Goal: Use online tool/utility: Utilize a website feature to perform a specific function

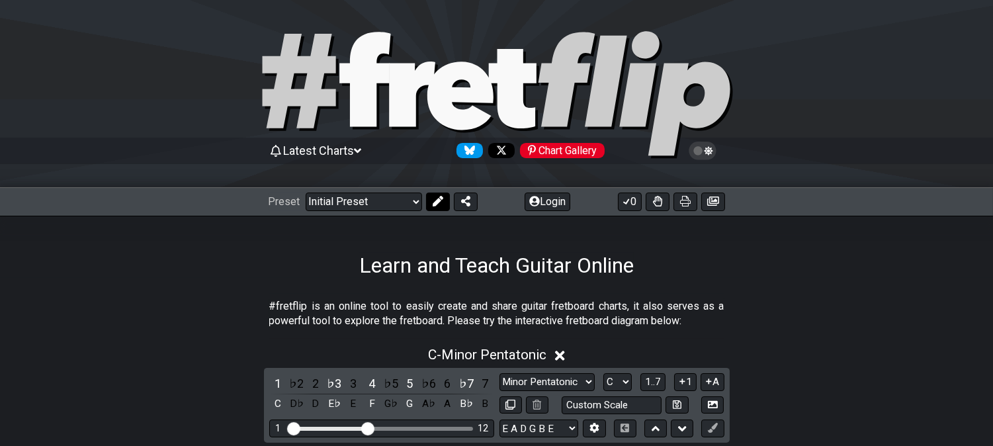
click at [433, 200] on icon at bounding box center [438, 201] width 11 height 11
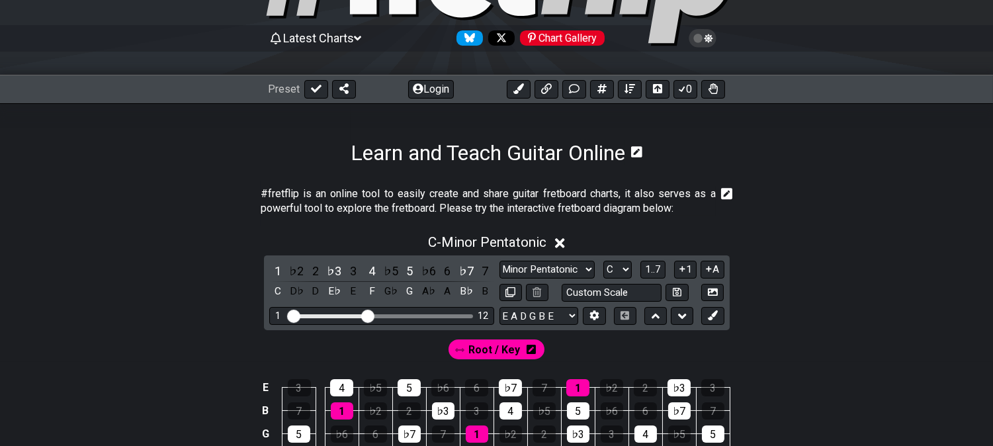
scroll to position [220, 0]
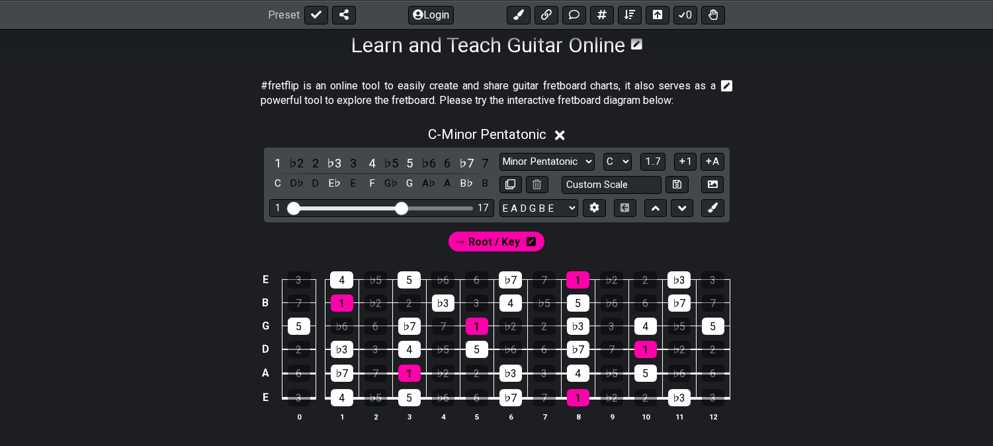
drag, startPoint x: 365, startPoint y: 203, endPoint x: 444, endPoint y: 210, distance: 79.0
click at [444, 207] on input "Visible fret range" at bounding box center [382, 207] width 188 height 0
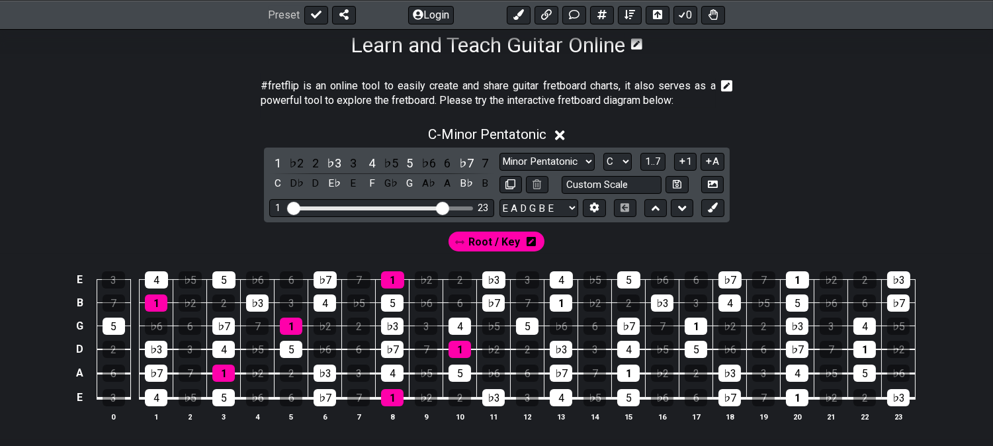
click at [446, 207] on input "Visible fret range" at bounding box center [382, 207] width 188 height 0
drag, startPoint x: 364, startPoint y: 206, endPoint x: 425, endPoint y: 209, distance: 61.6
click at [425, 209] on div "Visible fret range" at bounding box center [367, 208] width 155 height 4
click at [435, 207] on input "Visible fret range" at bounding box center [382, 207] width 188 height 0
click at [447, 207] on input "Visible fret range" at bounding box center [382, 207] width 188 height 0
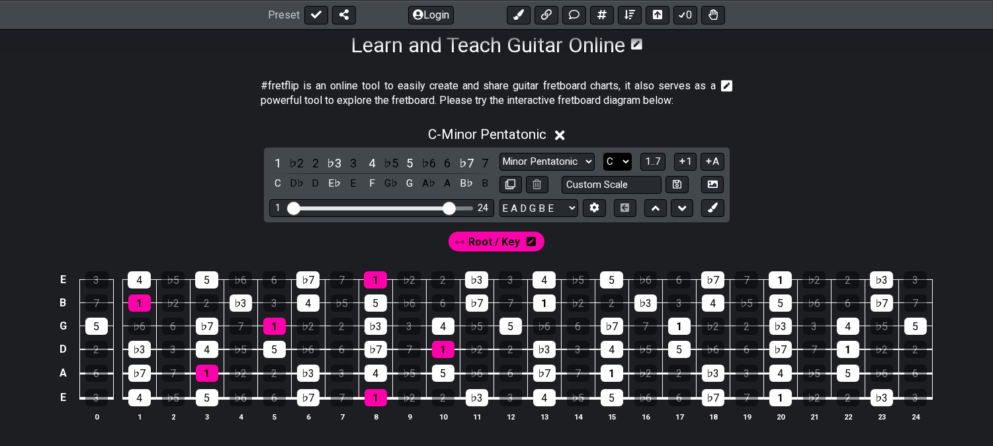
click at [615, 161] on select "A♭ A A♯ B♭ B C C♯ D♭ D D♯ E♭ E F F♯ G♭ G G♯" at bounding box center [617, 162] width 28 height 18
select select "A"
click at [603, 153] on select "A♭ A A♯ B♭ B C C♯ D♭ D D♯ E♭ E F F♯ G♭ G G♯" at bounding box center [617, 162] width 28 height 18
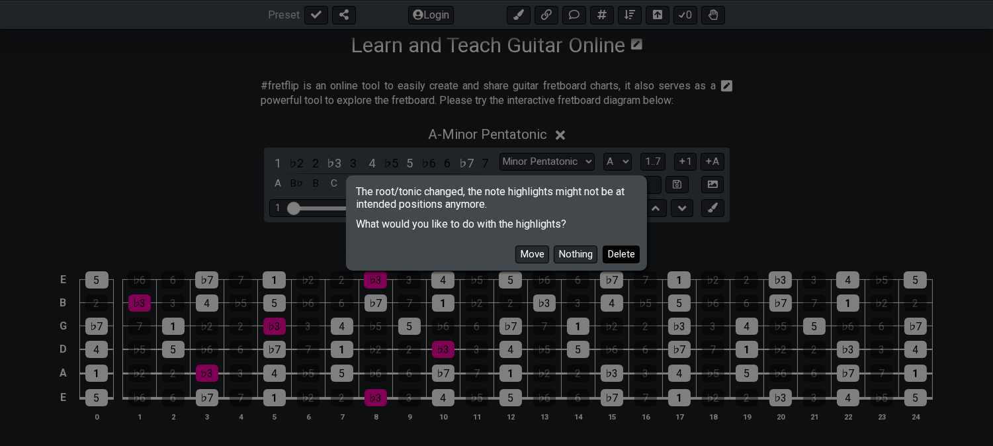
click at [614, 257] on button "Delete" at bounding box center [621, 254] width 37 height 18
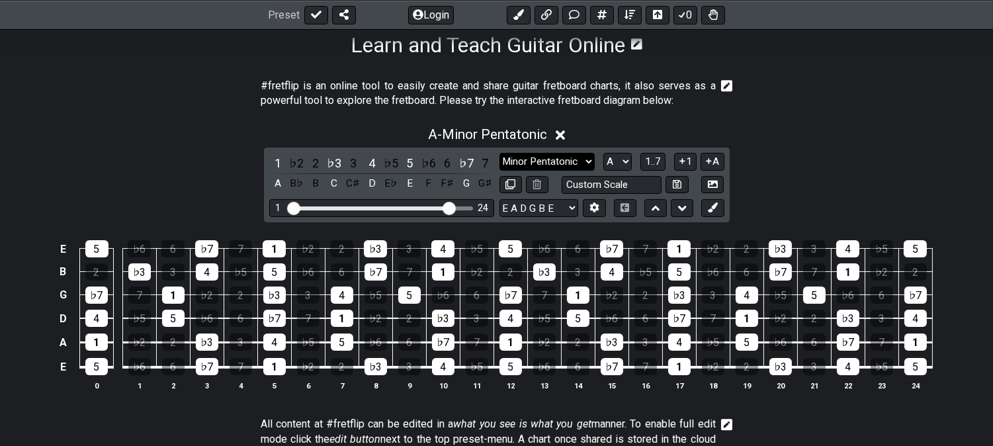
drag, startPoint x: 564, startPoint y: 157, endPoint x: 561, endPoint y: 169, distance: 12.4
click at [564, 157] on select "Minor Pentatonic Click to edit Minor Pentatonic Major Pentatonic Minor Blues Ma…" at bounding box center [546, 162] width 95 height 18
select select "Major"
click at [499, 153] on select "Minor Pentatonic Click to edit Minor Pentatonic Major Pentatonic Minor Blues Ma…" at bounding box center [546, 162] width 95 height 18
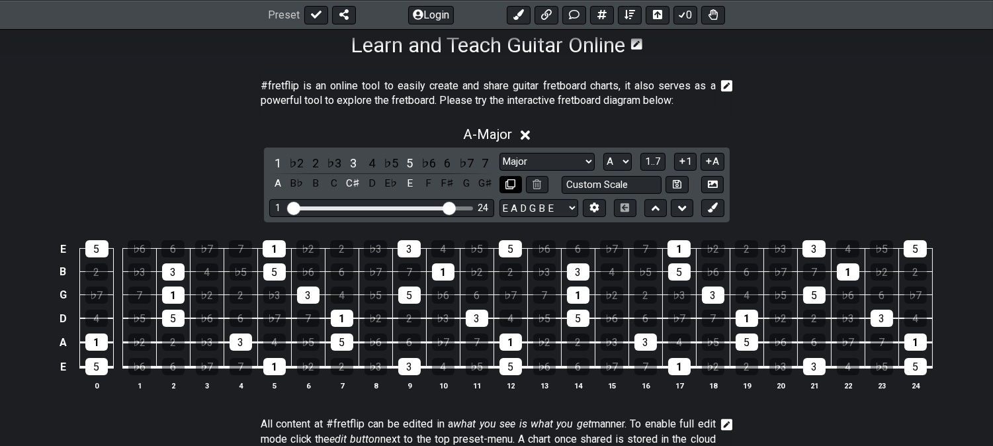
click at [513, 184] on icon at bounding box center [510, 184] width 10 height 10
select select "Major"
select select "A"
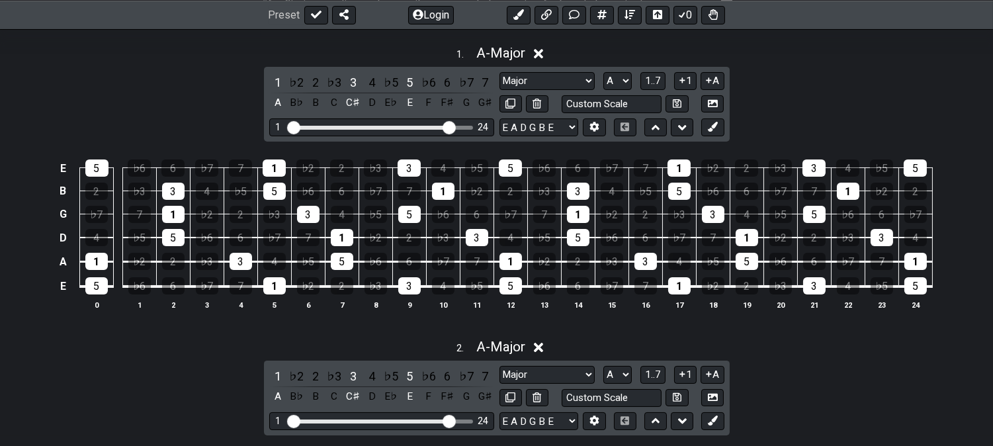
scroll to position [367, 0]
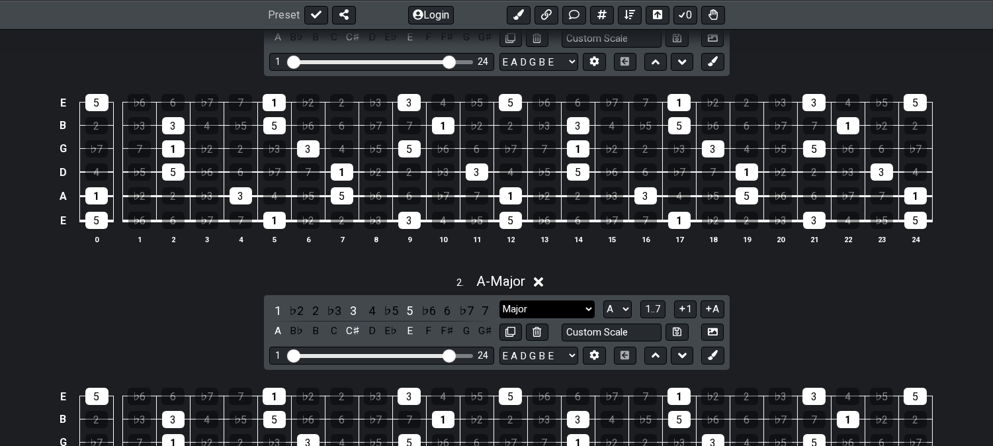
click at [572, 318] on select "Minor Pentatonic Click to edit Minor Pentatonic Major Pentatonic Minor Blues Ma…" at bounding box center [546, 309] width 95 height 18
select select "Minor"
click at [499, 300] on select "Minor Pentatonic Click to edit Minor Pentatonic Major Pentatonic Minor Blues Ma…" at bounding box center [546, 309] width 95 height 18
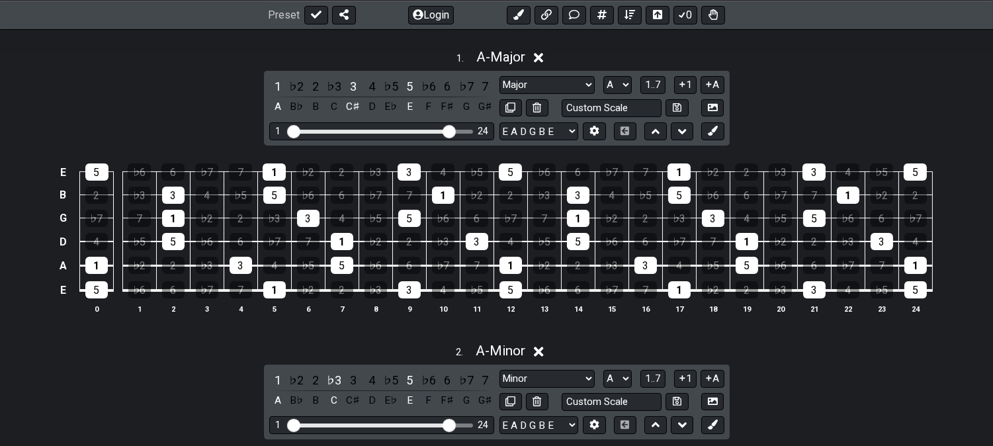
scroll to position [220, 0]
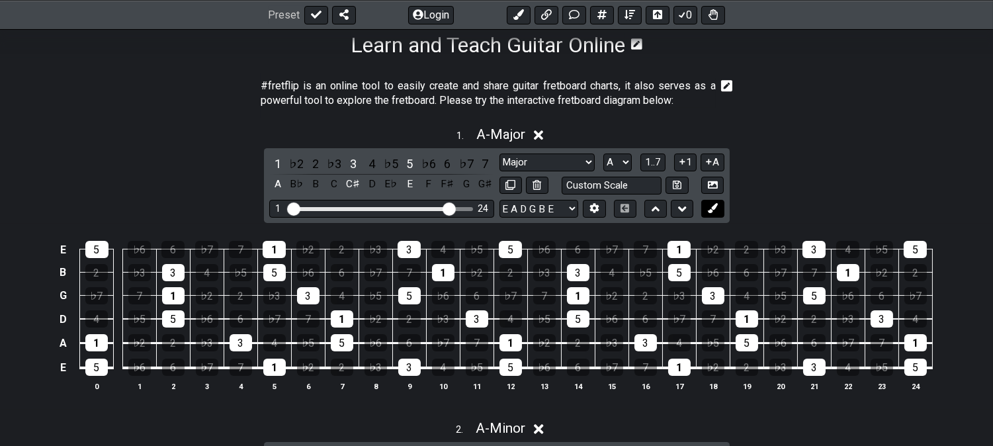
click at [717, 208] on icon at bounding box center [713, 208] width 10 height 10
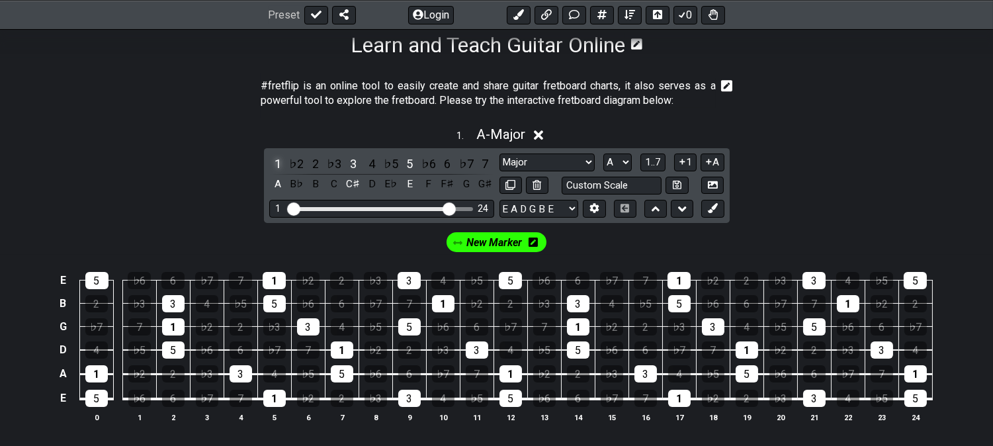
click at [278, 159] on div "1" at bounding box center [277, 164] width 17 height 18
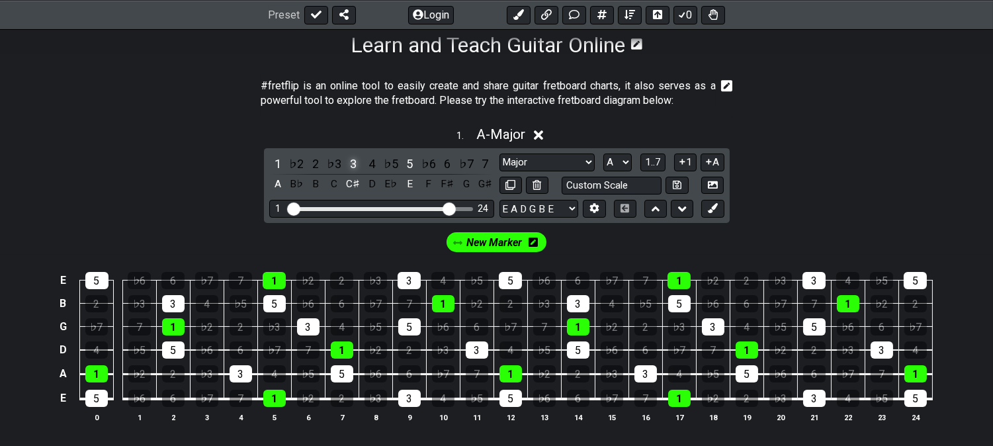
click at [353, 163] on div "3" at bounding box center [353, 164] width 17 height 18
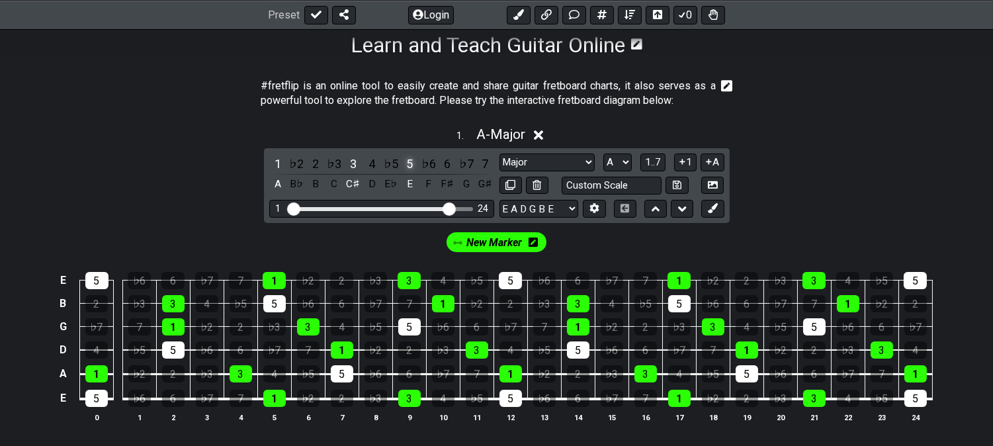
click at [408, 162] on div "5" at bounding box center [409, 164] width 17 height 18
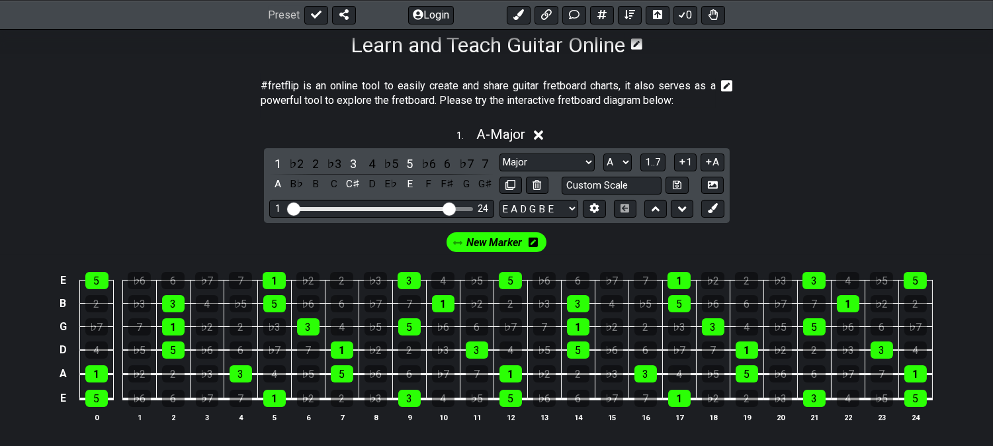
click at [716, 218] on div "1 ♭2 2 ♭3 3 4 ♭5 5 ♭6 6 ♭7 7 A B♭ B C C♯ D E♭ E F F♯ G G♯ Minor Pentatonic Clic…" at bounding box center [497, 185] width 466 height 75
click at [719, 212] on button at bounding box center [712, 209] width 22 height 18
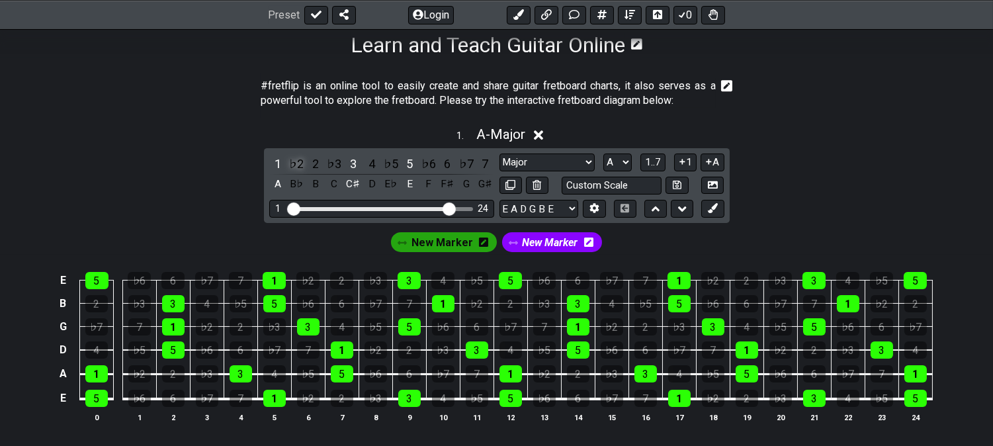
click at [296, 160] on div "♭2" at bounding box center [296, 164] width 17 height 18
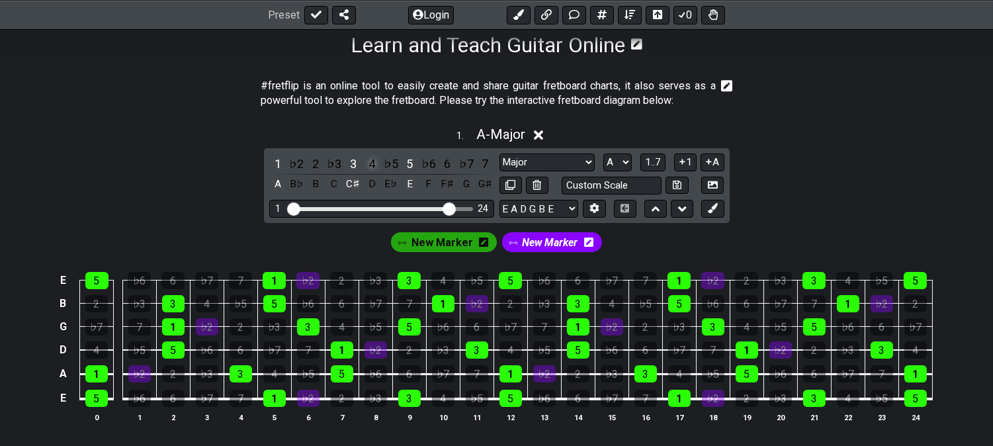
click at [372, 165] on div "4" at bounding box center [371, 164] width 17 height 18
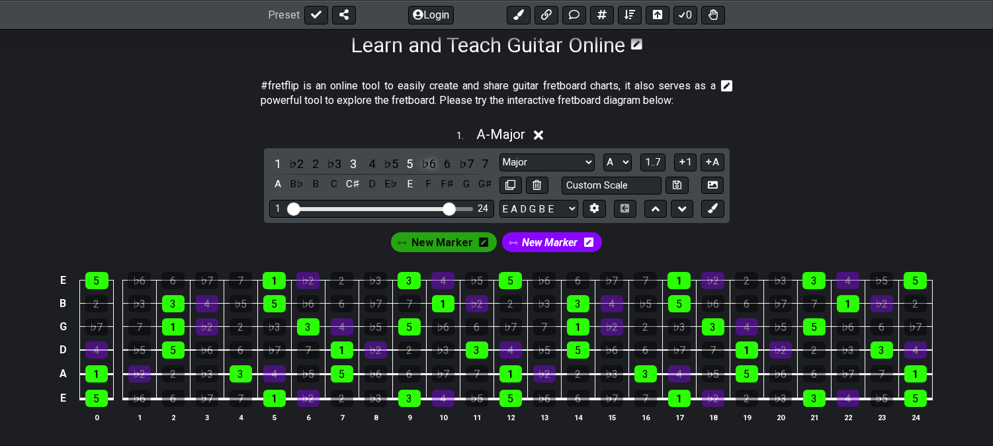
click at [429, 164] on div "♭6" at bounding box center [428, 164] width 17 height 18
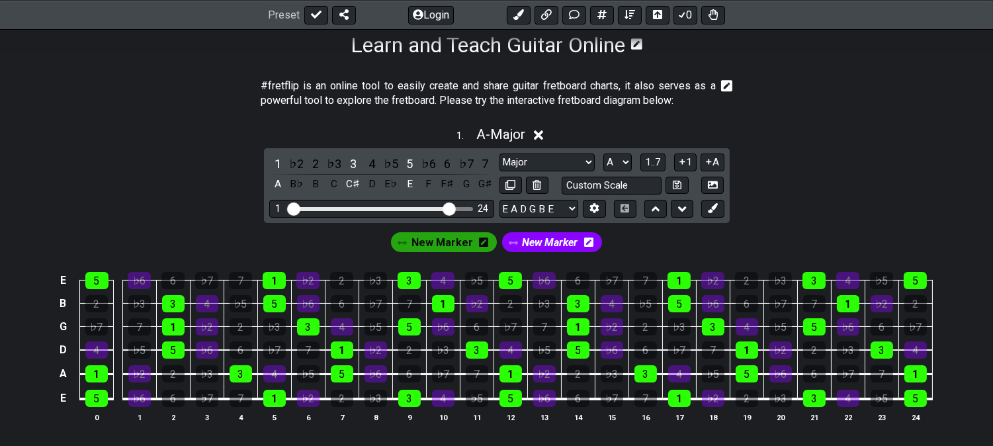
click at [545, 252] on div "New Marker" at bounding box center [552, 242] width 100 height 20
click at [537, 241] on span "New Marker" at bounding box center [550, 242] width 56 height 19
drag, startPoint x: 427, startPoint y: 162, endPoint x: 394, endPoint y: 169, distance: 33.9
click at [427, 162] on div "♭6" at bounding box center [428, 164] width 17 height 18
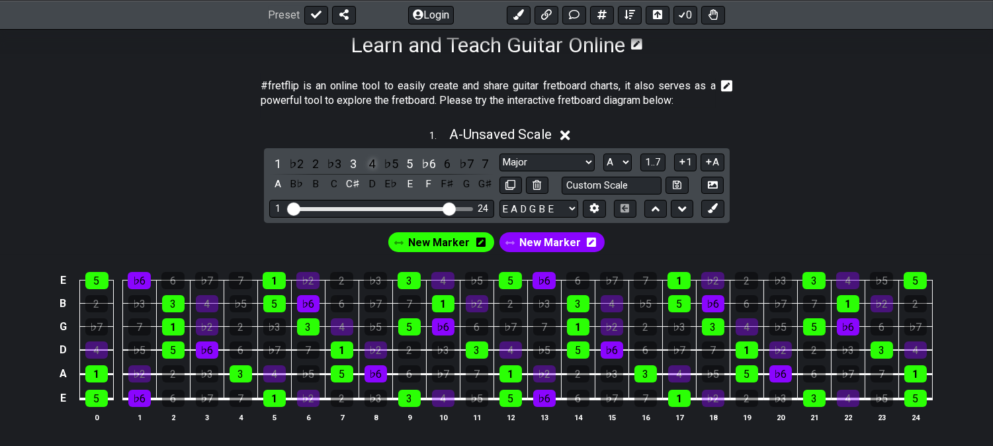
click at [370, 160] on div "4" at bounding box center [371, 164] width 17 height 18
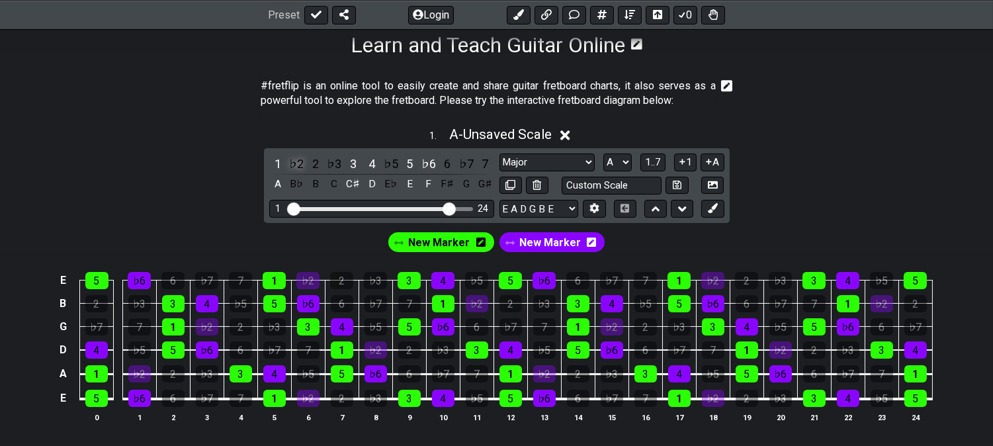
click at [298, 161] on div "♭2" at bounding box center [296, 164] width 17 height 18
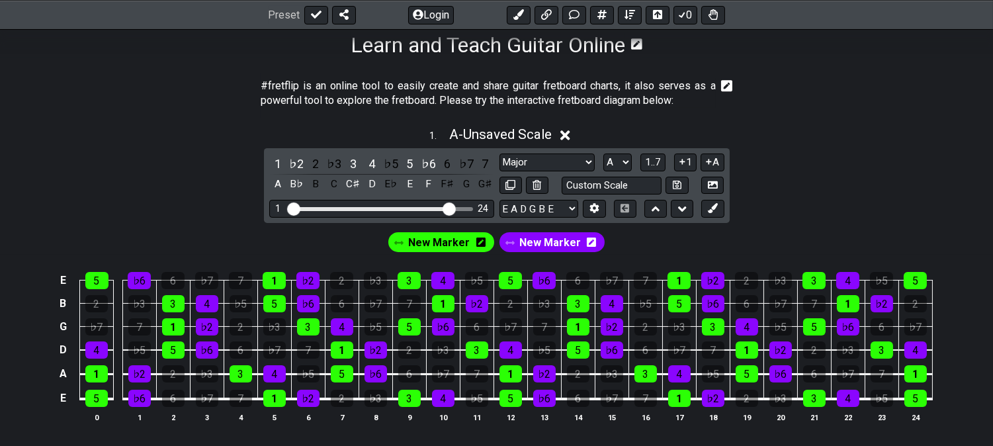
click at [712, 220] on div "1 ♭2 2 ♭3 3 4 ♭5 5 ♭6 6 ♭7 7 A B♭ B C C♯ D E♭ E F F♯ G G♯ Minor Pentatonic Clic…" at bounding box center [497, 185] width 466 height 75
click at [712, 209] on icon at bounding box center [713, 208] width 10 height 10
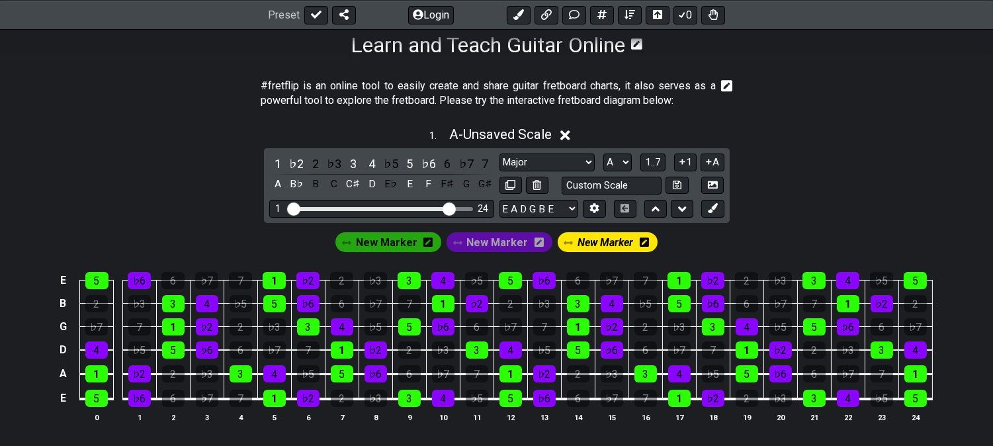
click at [647, 245] on div "New Marker" at bounding box center [608, 242] width 100 height 20
click at [642, 243] on icon at bounding box center [644, 241] width 9 height 9
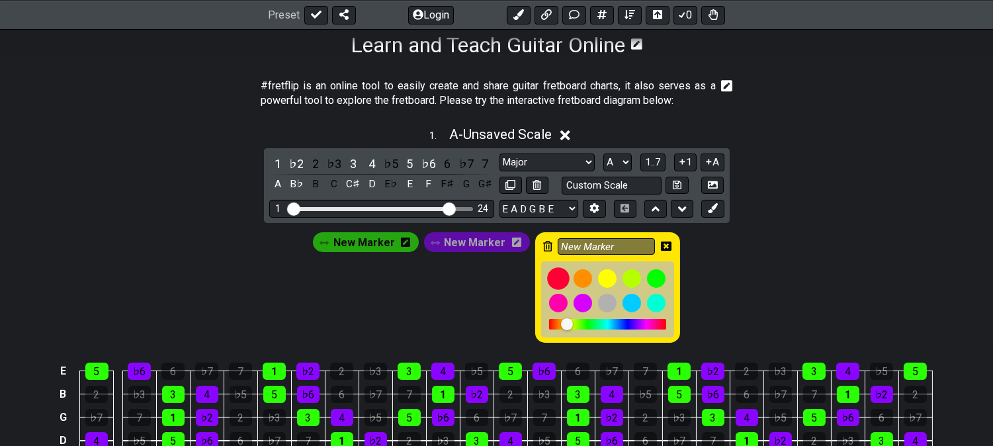
click at [550, 274] on div at bounding box center [558, 278] width 22 height 22
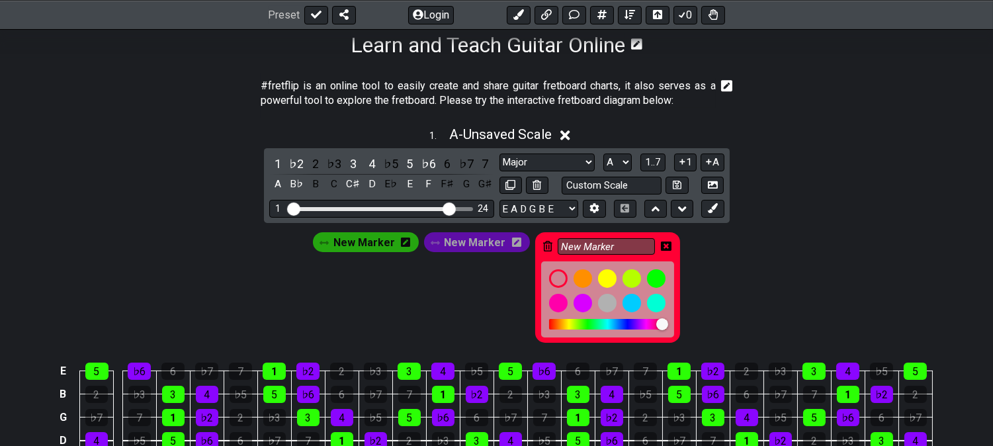
click at [664, 243] on icon at bounding box center [666, 245] width 11 height 9
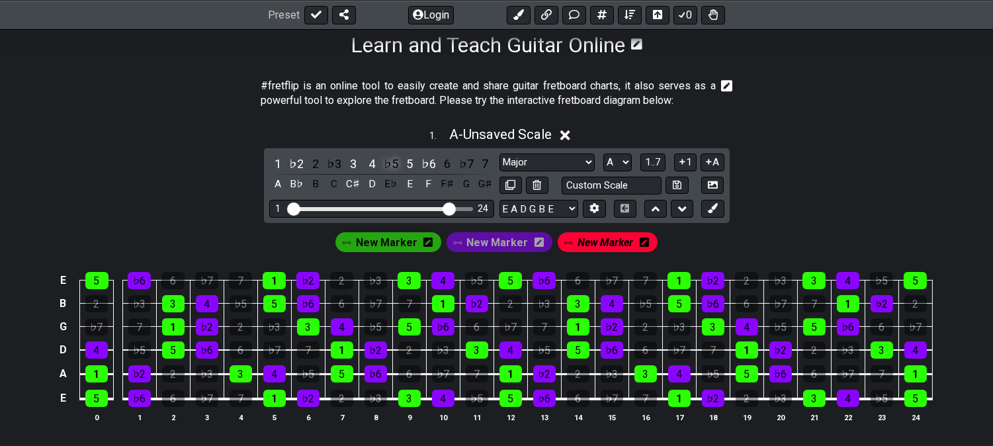
click at [390, 164] on div "♭5" at bounding box center [390, 164] width 17 height 18
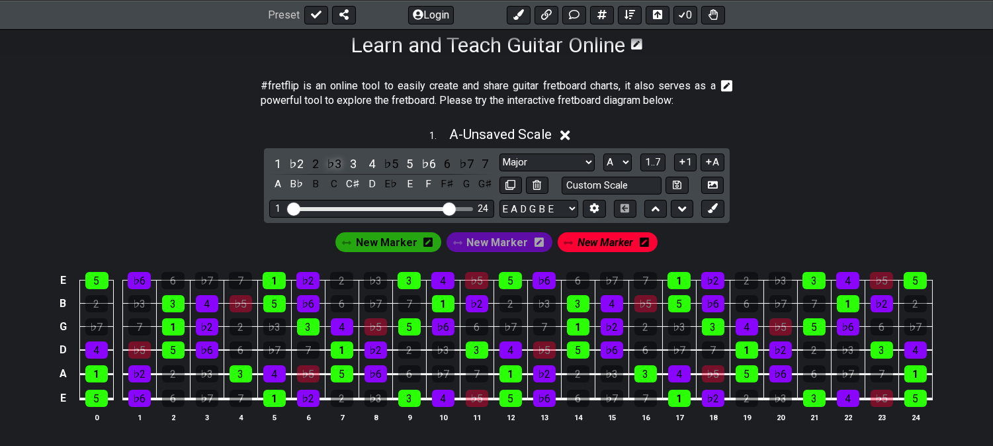
click at [332, 163] on div "♭3" at bounding box center [333, 164] width 17 height 18
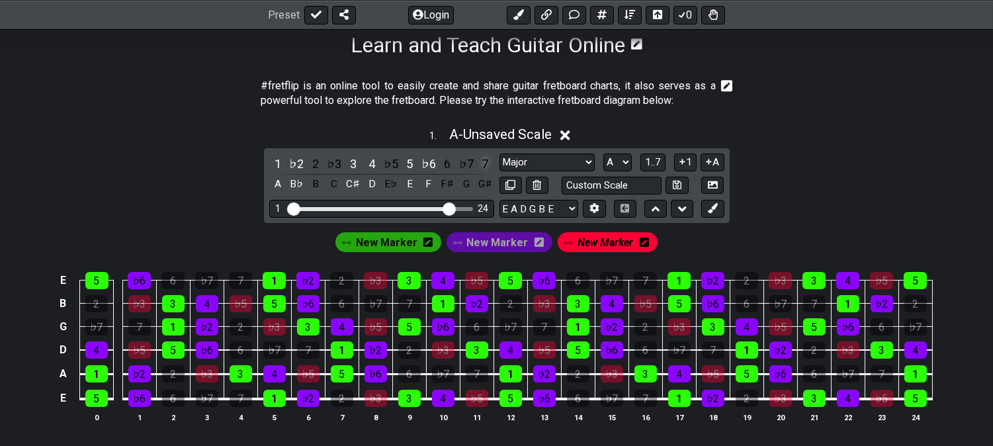
click at [481, 162] on div "7" at bounding box center [484, 164] width 17 height 18
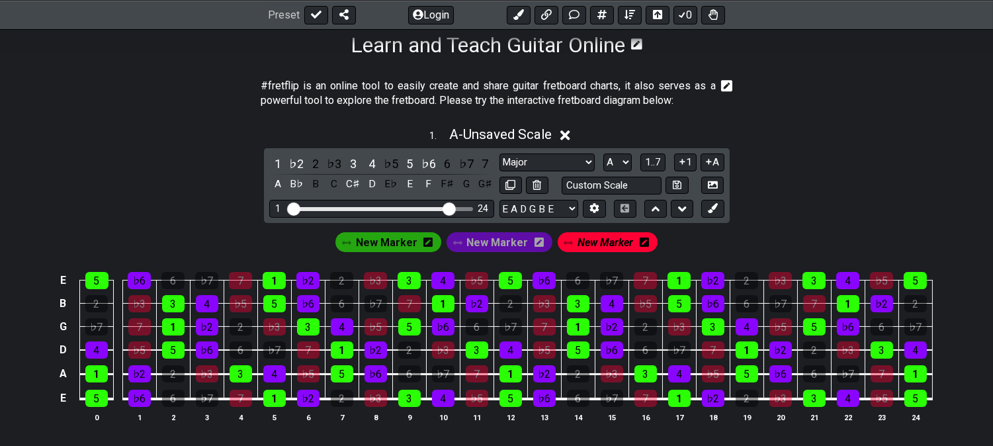
click at [599, 243] on span "New Marker" at bounding box center [606, 242] width 56 height 19
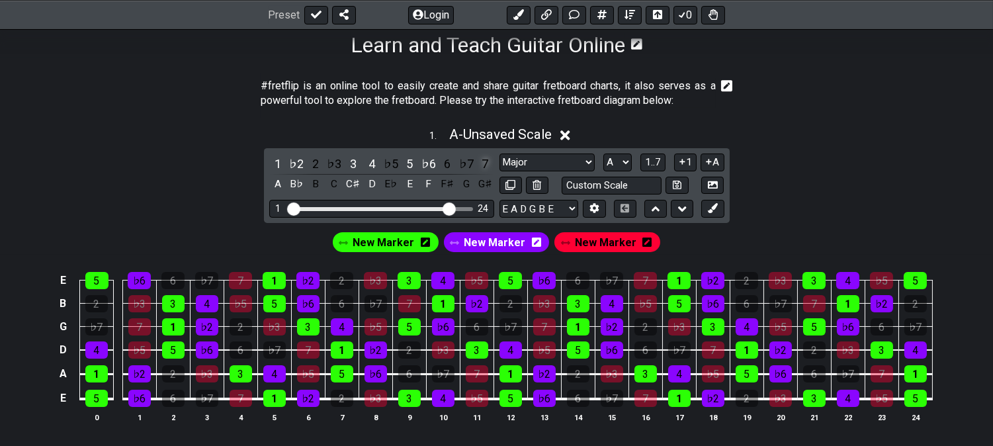
click at [488, 163] on div "7" at bounding box center [484, 164] width 17 height 18
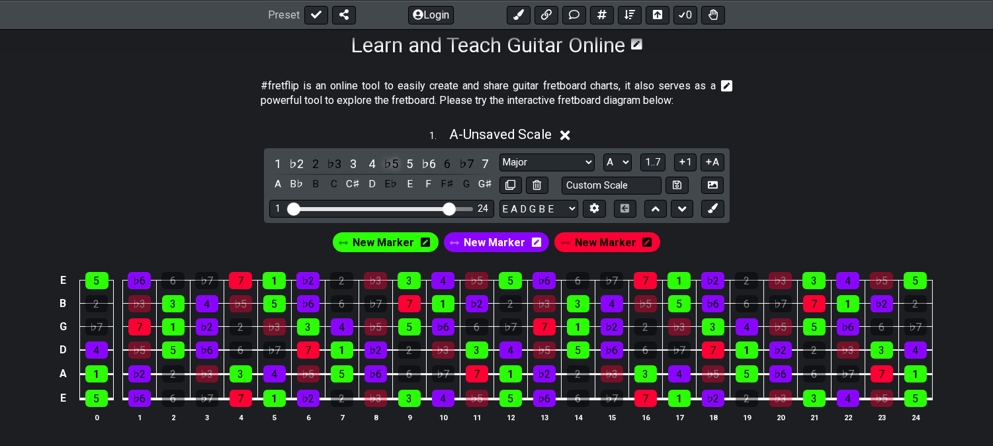
click at [388, 161] on div "♭5" at bounding box center [390, 164] width 17 height 18
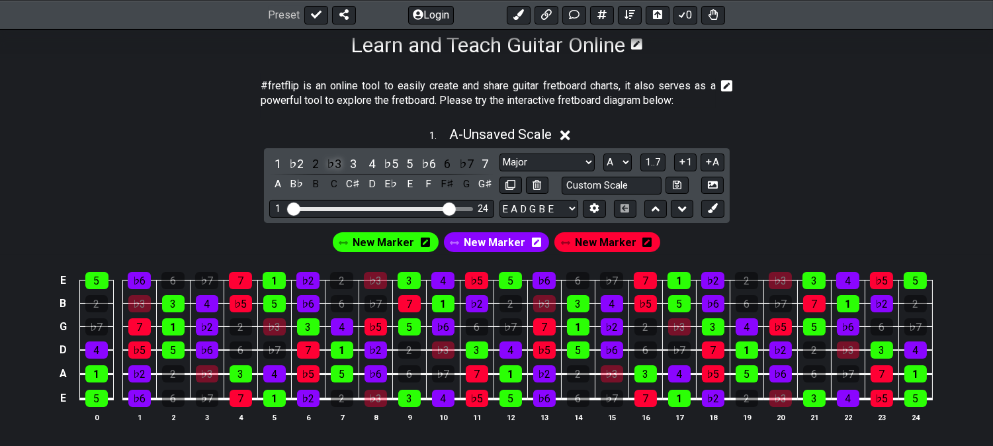
click at [332, 160] on div "♭3" at bounding box center [333, 164] width 17 height 18
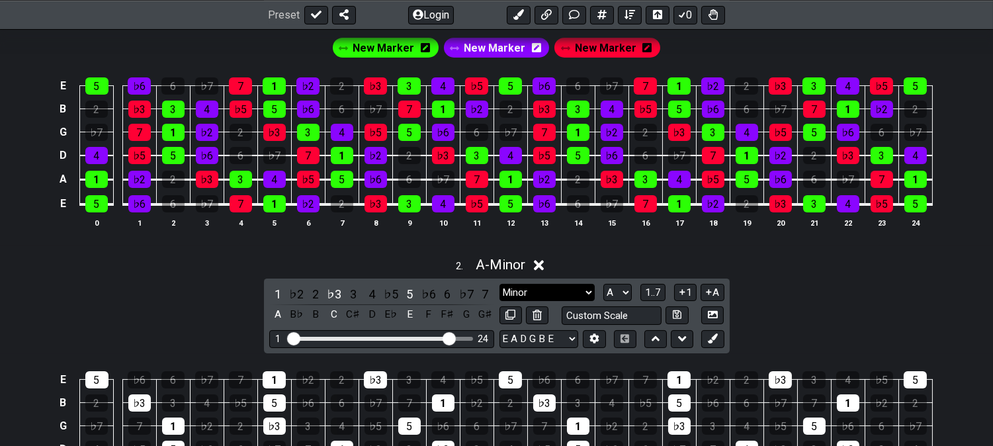
scroll to position [441, 0]
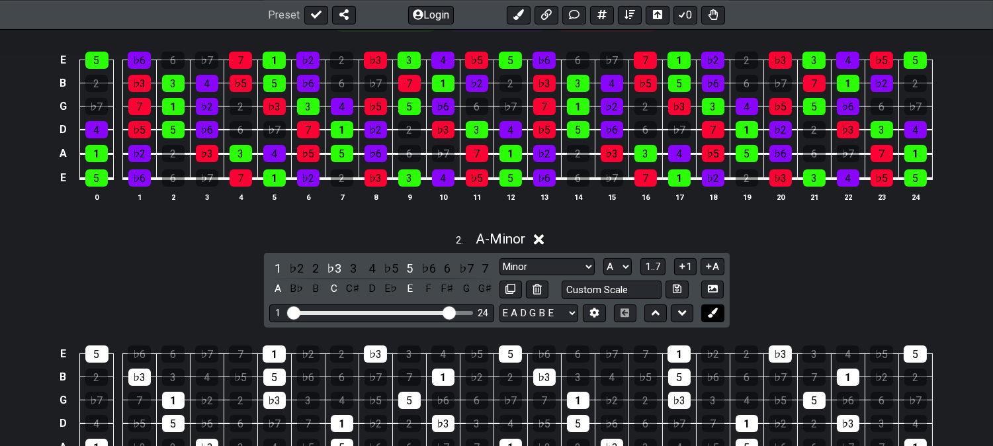
click at [721, 316] on button at bounding box center [712, 313] width 22 height 18
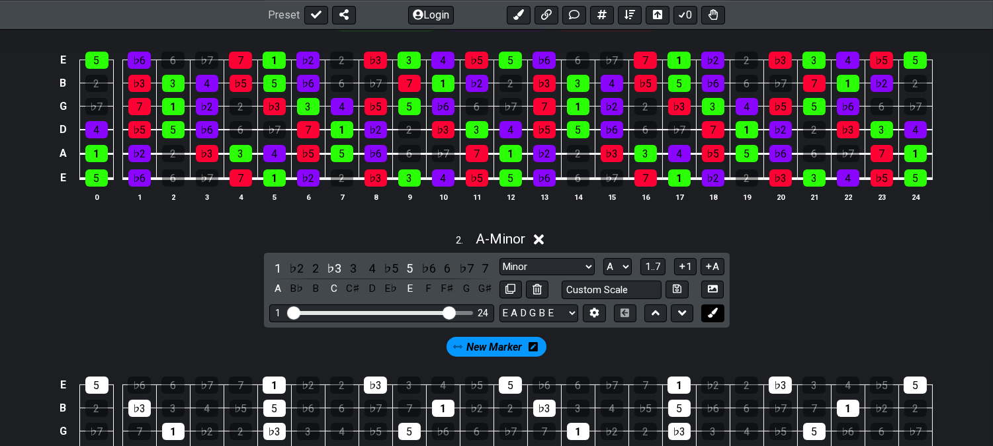
click at [721, 316] on button at bounding box center [712, 313] width 22 height 18
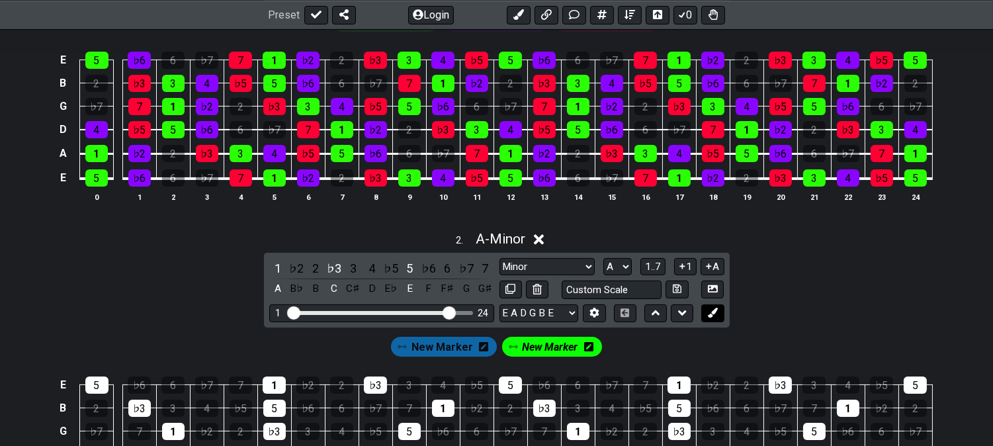
click at [721, 316] on button at bounding box center [712, 313] width 22 height 18
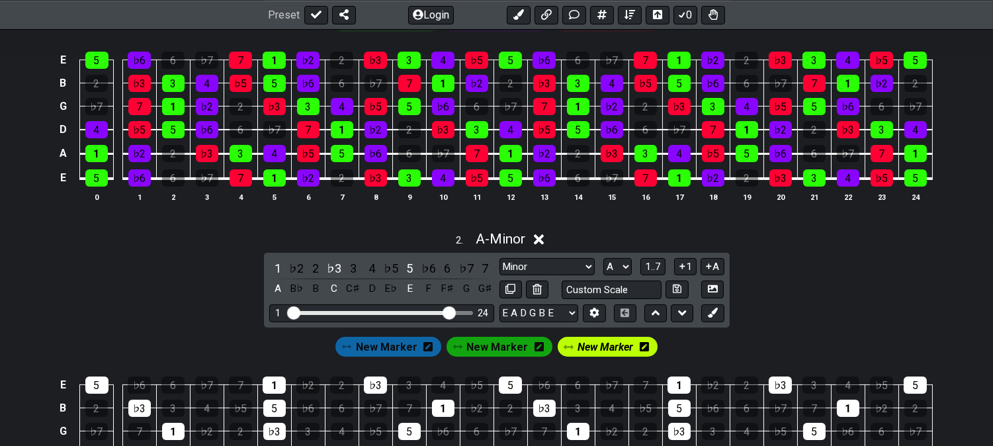
click at [643, 345] on icon at bounding box center [644, 346] width 9 height 9
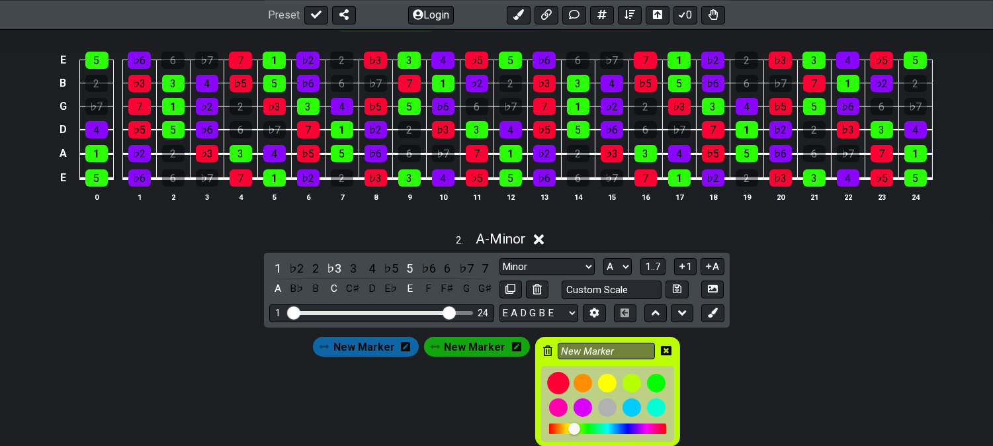
click at [556, 381] on div at bounding box center [558, 383] width 22 height 22
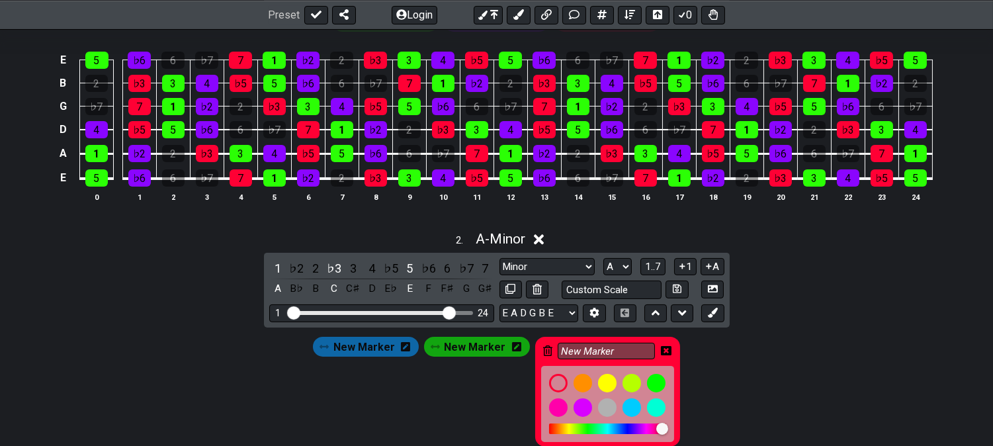
click at [662, 348] on icon at bounding box center [666, 350] width 11 height 9
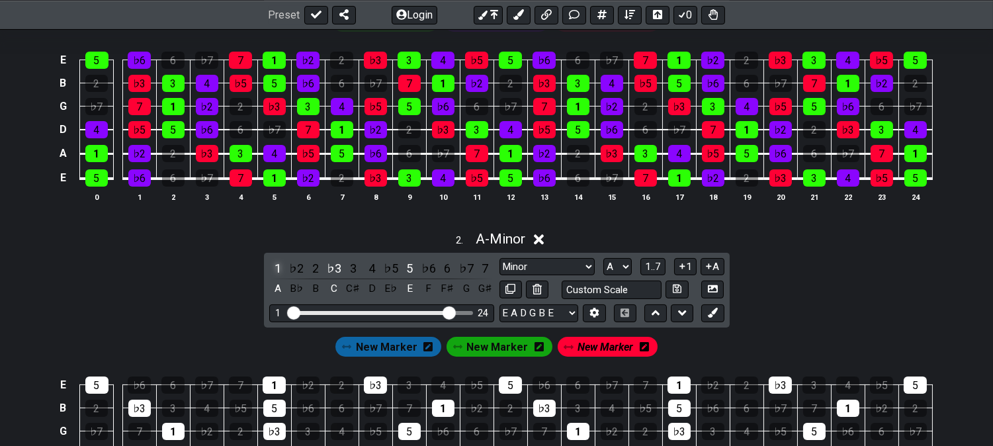
click at [275, 265] on div "1" at bounding box center [277, 268] width 17 height 18
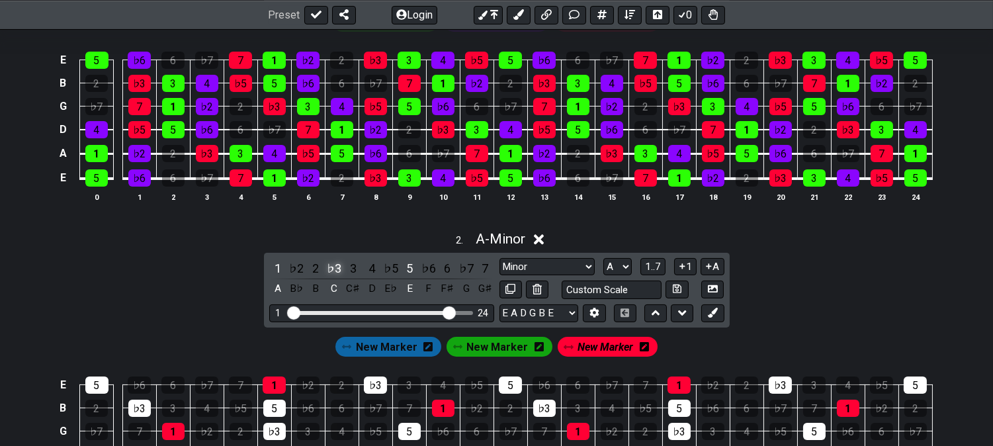
click at [336, 269] on div "♭3" at bounding box center [333, 268] width 17 height 18
click at [408, 269] on div "5" at bounding box center [409, 268] width 17 height 18
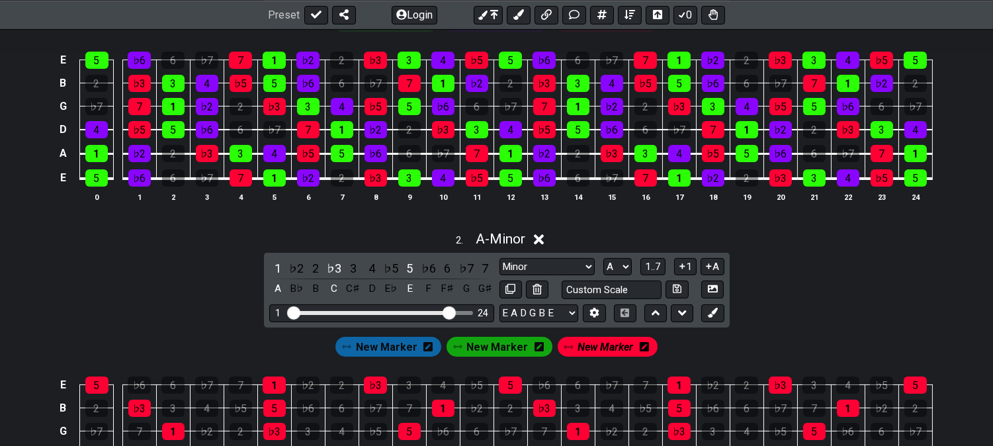
click at [592, 348] on span "New Marker" at bounding box center [606, 346] width 56 height 19
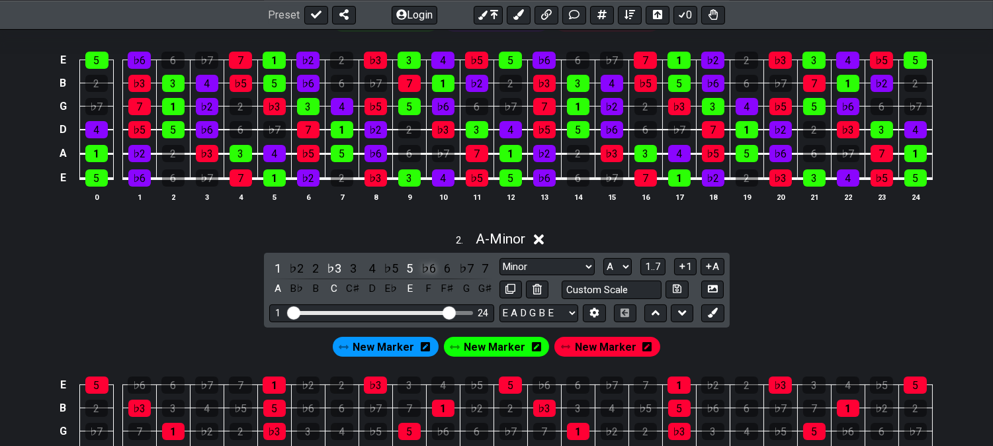
click at [425, 267] on div "♭6" at bounding box center [428, 268] width 17 height 18
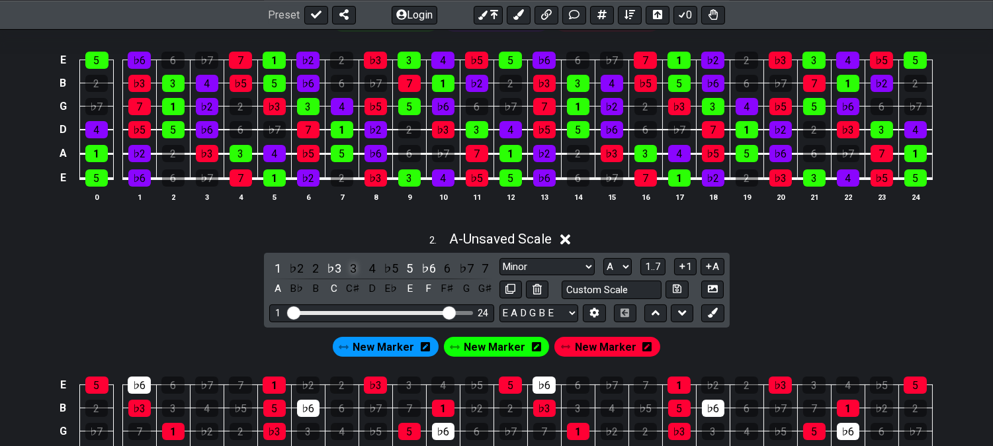
click at [356, 267] on div "3" at bounding box center [353, 268] width 17 height 18
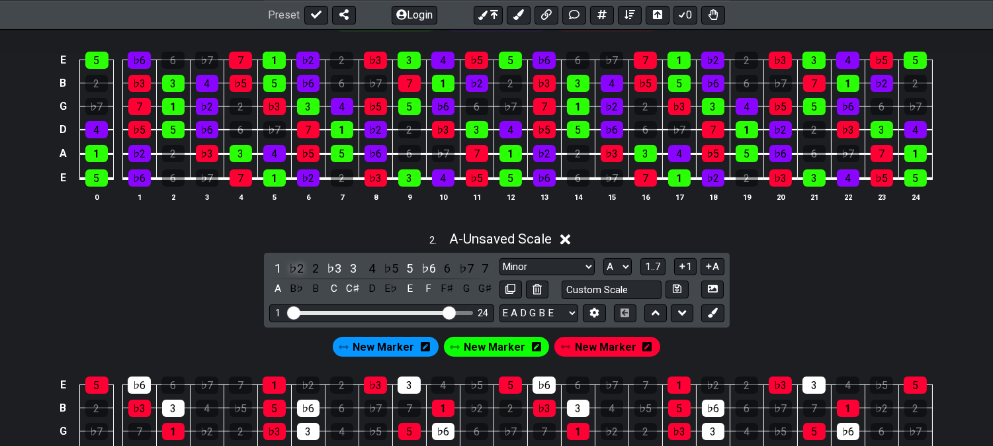
click at [298, 267] on div "♭2" at bounding box center [296, 268] width 17 height 18
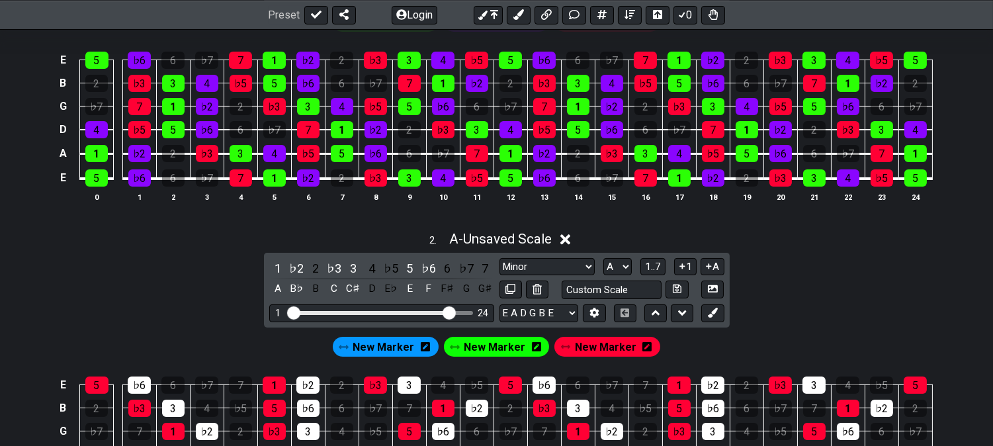
click at [480, 347] on span "New Marker" at bounding box center [495, 346] width 62 height 19
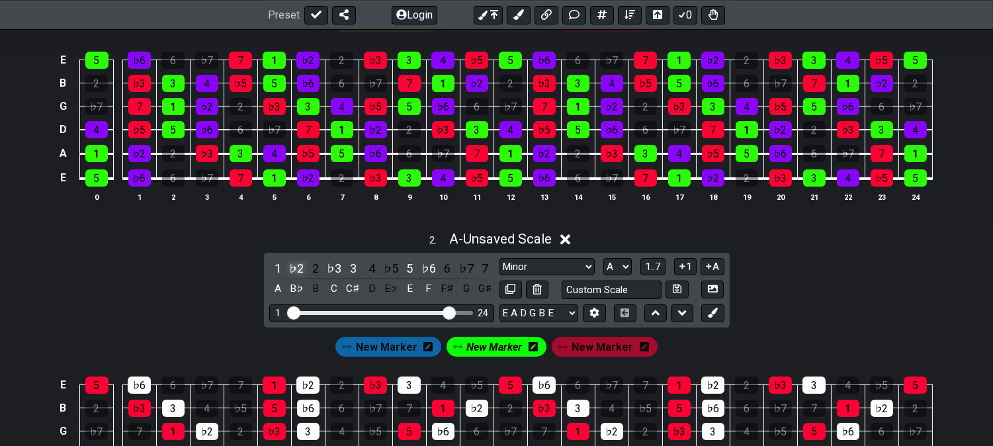
click at [298, 266] on div "♭2" at bounding box center [296, 268] width 17 height 18
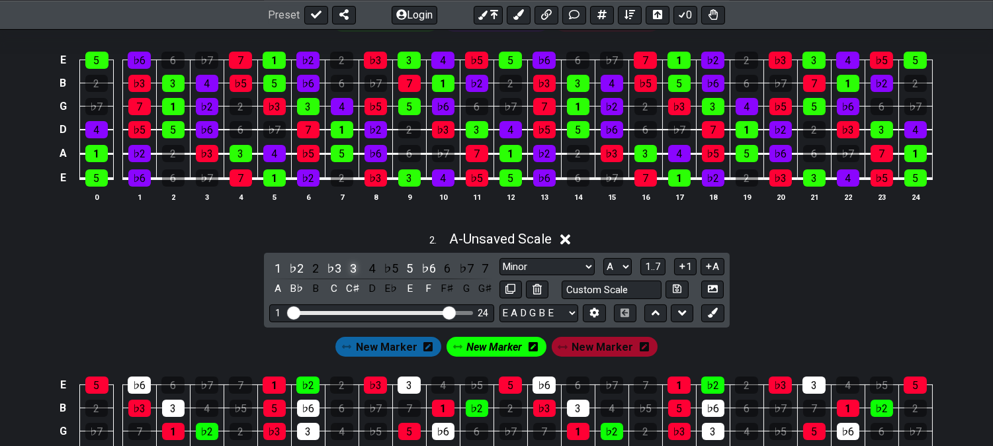
click at [349, 267] on div "3" at bounding box center [353, 268] width 17 height 18
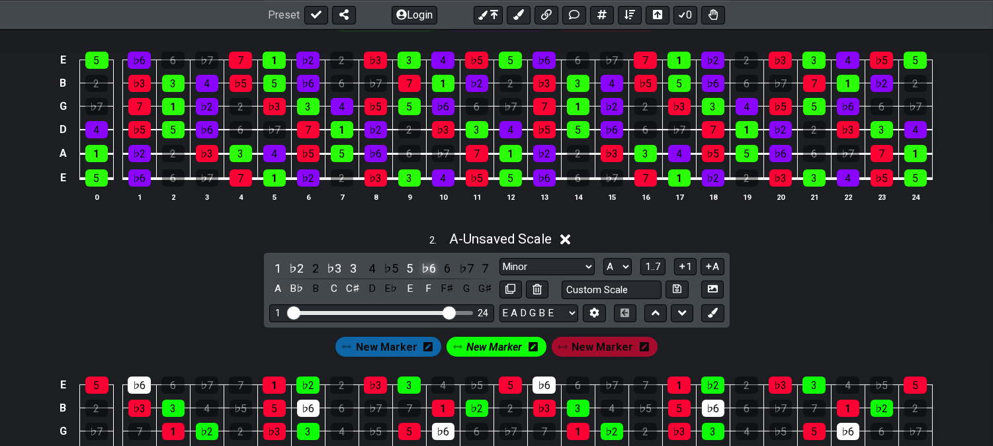
click at [430, 269] on div "♭6" at bounding box center [428, 268] width 17 height 18
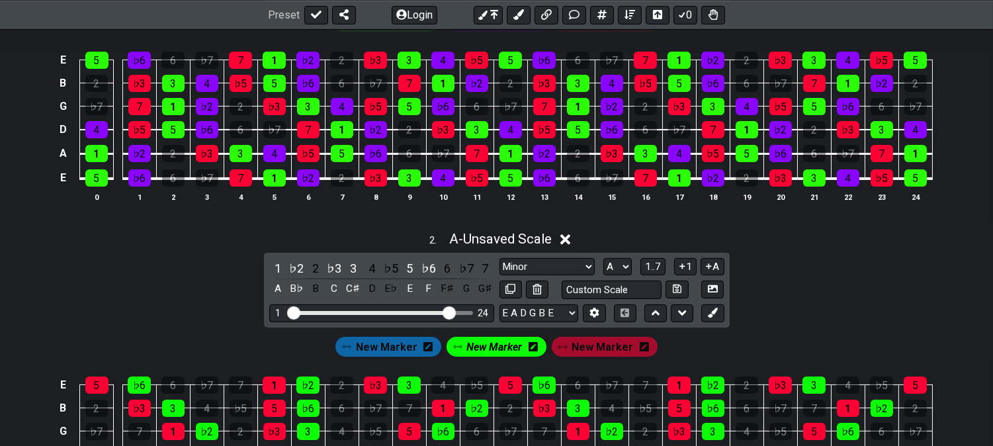
click at [491, 347] on span "New Marker" at bounding box center [495, 346] width 56 height 19
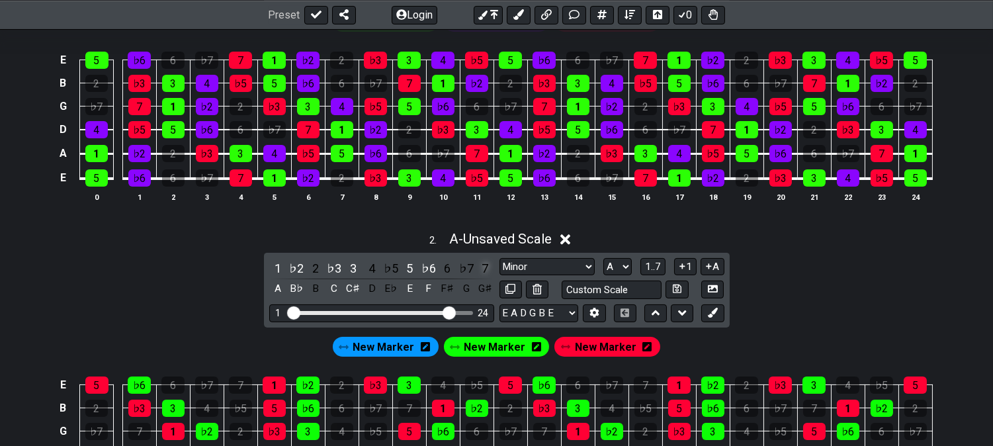
click at [487, 265] on div "7" at bounding box center [484, 268] width 17 height 18
click at [394, 263] on div "♭5" at bounding box center [390, 268] width 17 height 18
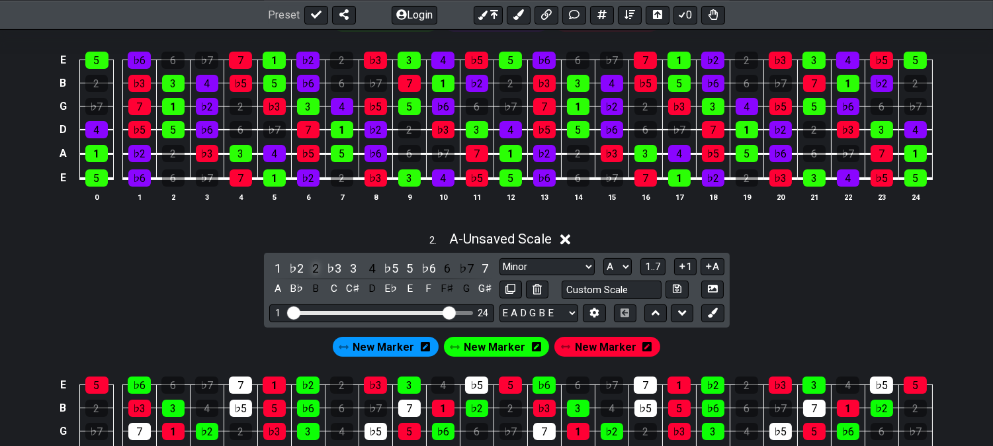
click at [315, 270] on div "2" at bounding box center [315, 268] width 17 height 18
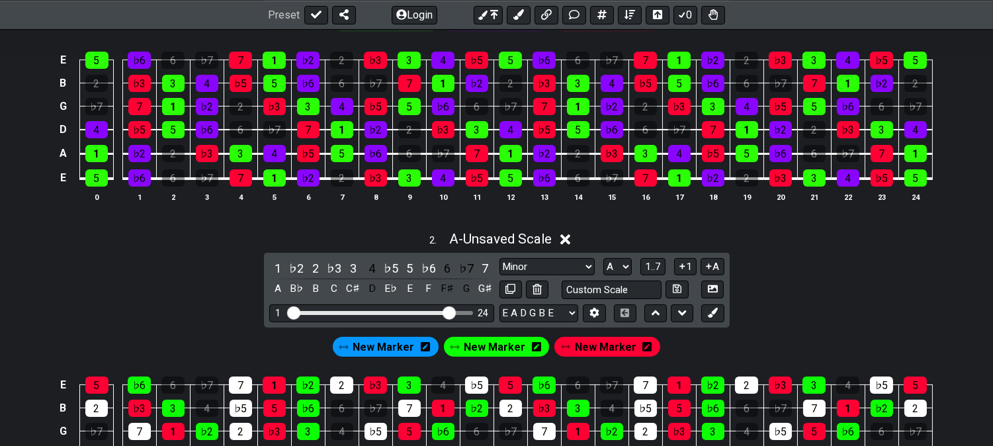
click at [370, 351] on span "New Marker" at bounding box center [384, 346] width 62 height 19
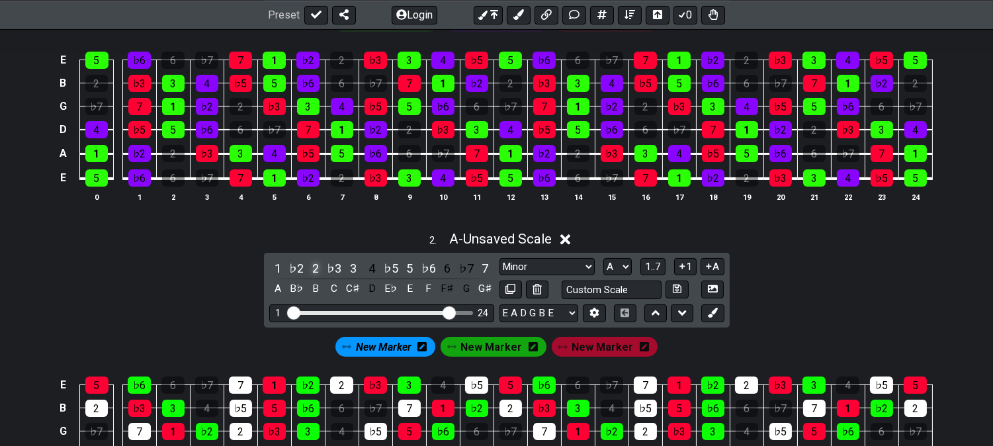
click at [309, 266] on div "2" at bounding box center [315, 268] width 17 height 18
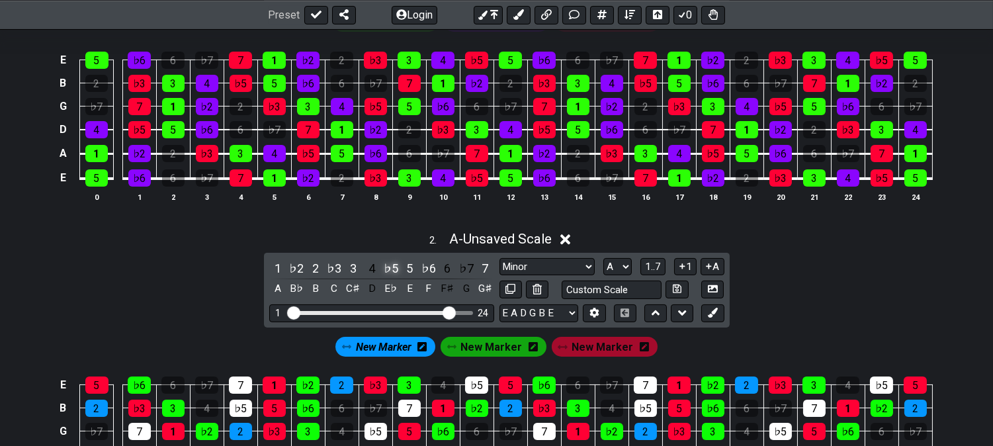
click at [388, 266] on div "♭5" at bounding box center [390, 268] width 17 height 18
click at [480, 266] on div "7" at bounding box center [484, 268] width 17 height 18
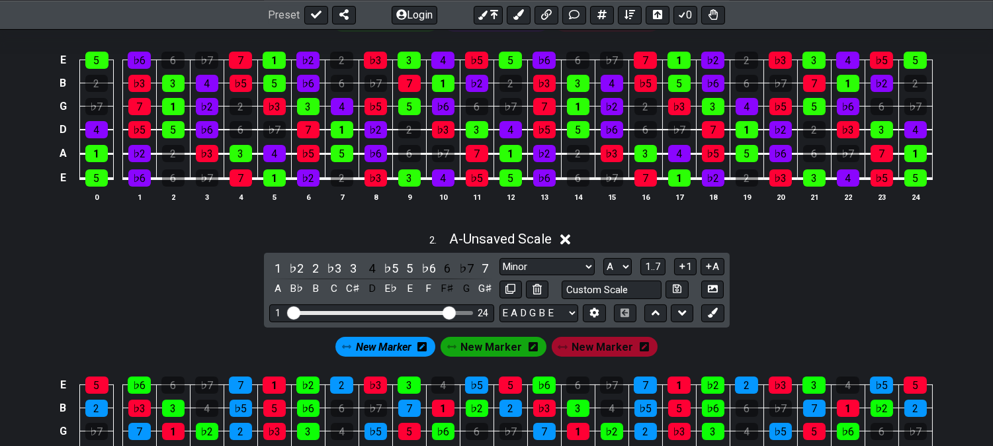
click at [398, 335] on div "New Marker" at bounding box center [385, 346] width 105 height 25
click at [392, 349] on span "New Marker" at bounding box center [384, 346] width 56 height 19
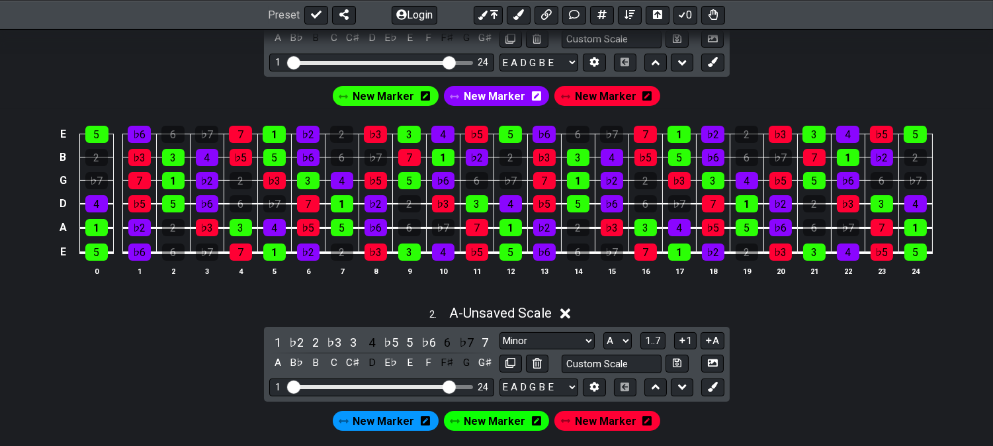
scroll to position [587, 0]
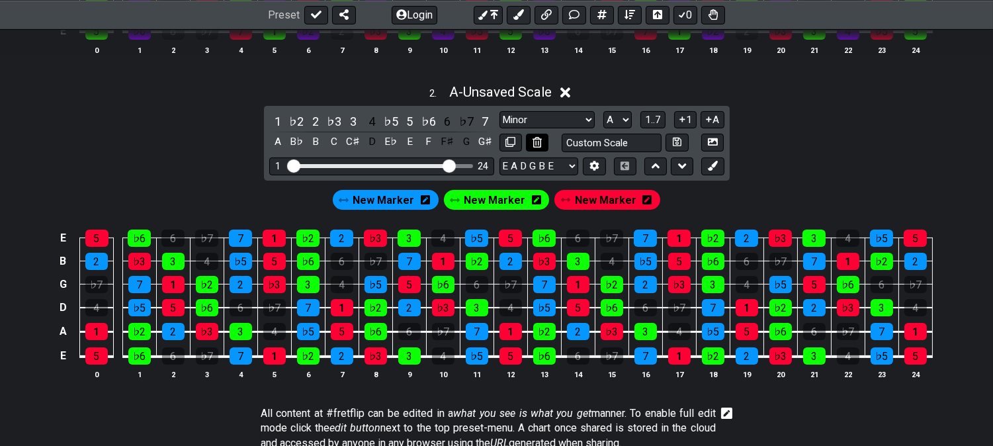
click at [536, 150] on button at bounding box center [537, 143] width 22 height 18
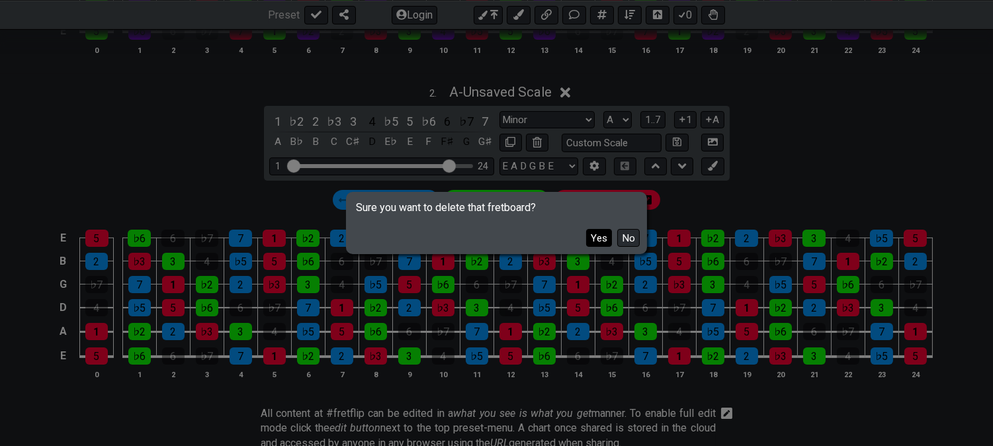
click at [604, 236] on button "Yes" at bounding box center [599, 238] width 26 height 18
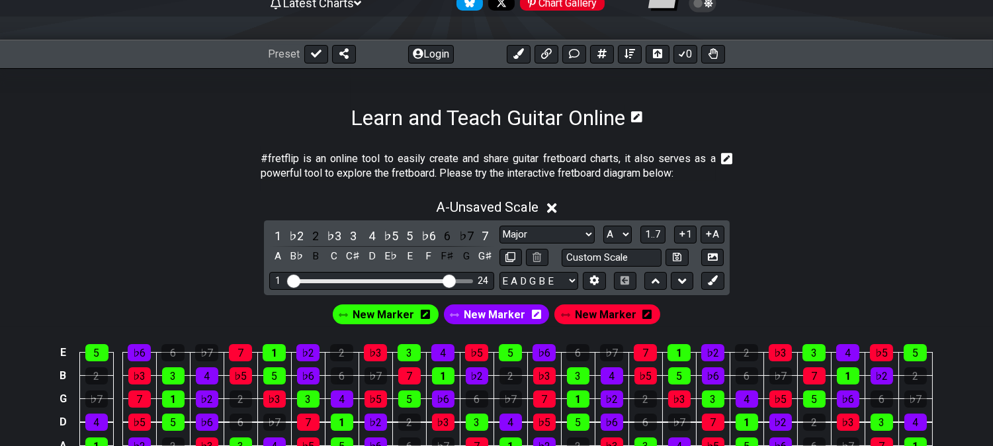
scroll to position [146, 0]
